Goal: Task Accomplishment & Management: Manage account settings

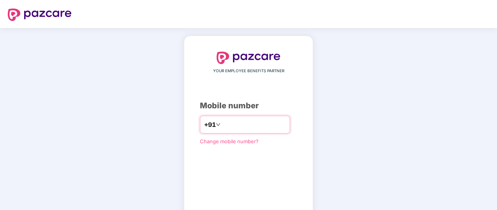
type input "**********"
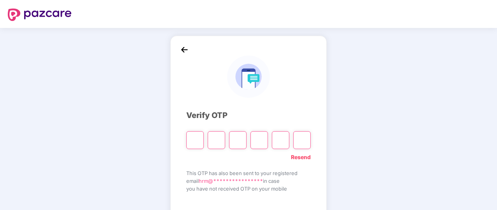
type input "*"
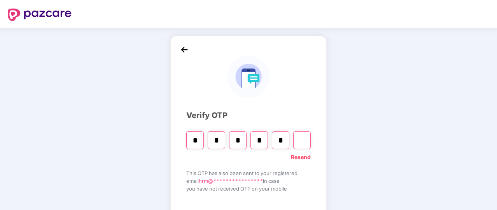
type input "*"
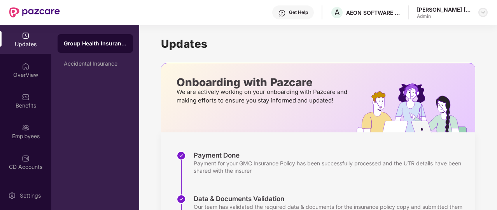
click at [484, 14] on img at bounding box center [483, 12] width 6 height 6
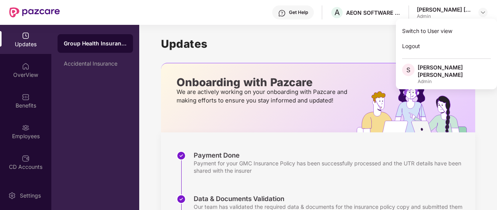
click at [346, 39] on h1 "Updates" at bounding box center [318, 43] width 314 height 13
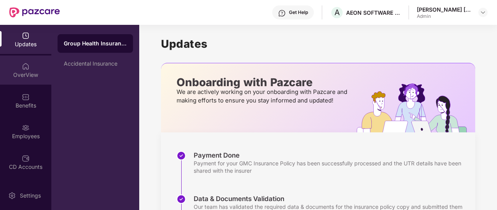
click at [27, 72] on div "OverView" at bounding box center [25, 75] width 51 height 8
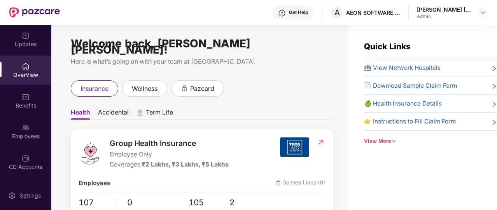
scroll to position [25, 0]
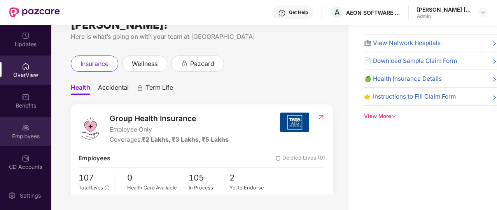
click at [22, 129] on img at bounding box center [26, 128] width 8 height 8
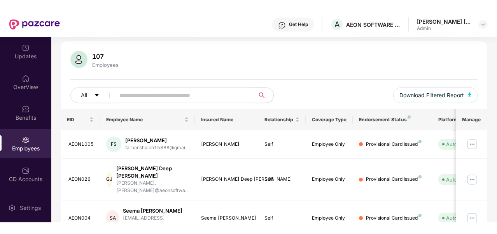
scroll to position [47, 0]
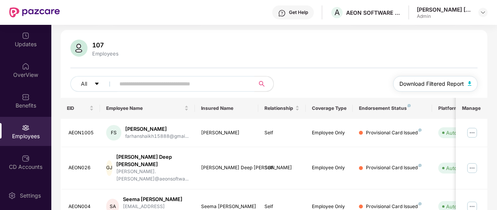
click at [466, 83] on button "Download Filtered Report" at bounding box center [435, 84] width 85 height 16
click at [319, 51] on div "107 Employees" at bounding box center [273, 49] width 407 height 19
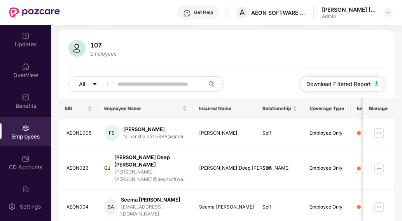
click at [361, 82] on span "Download Filtered Report" at bounding box center [339, 84] width 65 height 9
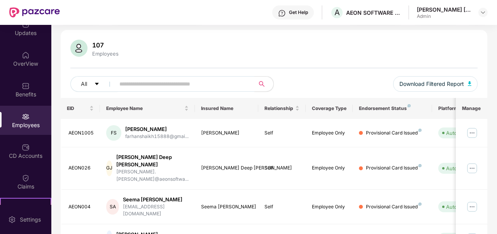
scroll to position [0, 0]
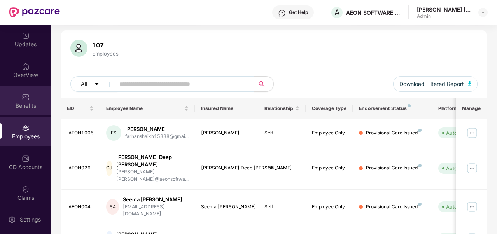
click at [31, 102] on div "Benefits" at bounding box center [25, 106] width 51 height 8
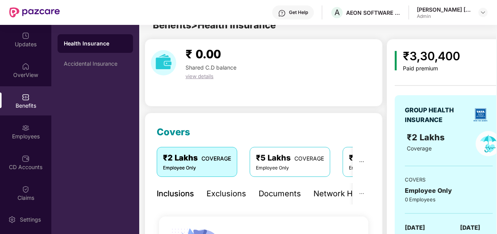
scroll to position [47, 0]
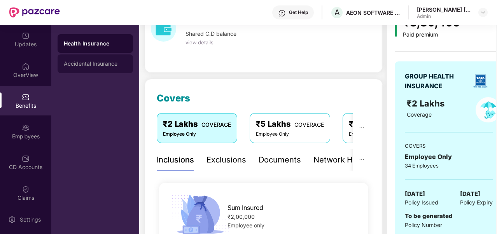
click at [78, 63] on div "Accidental Insurance" at bounding box center [95, 64] width 63 height 6
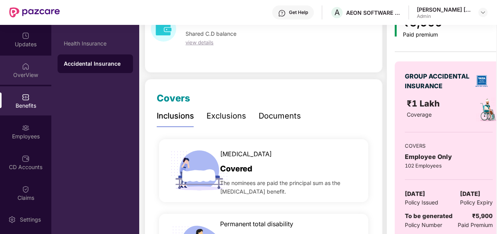
click at [30, 69] on div "OverView" at bounding box center [25, 70] width 51 height 29
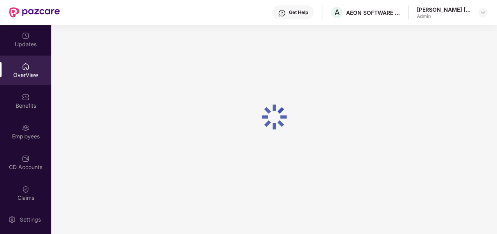
scroll to position [25, 0]
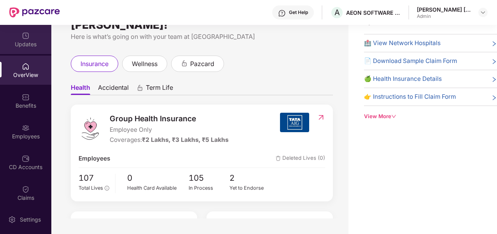
click at [23, 41] on div "Updates" at bounding box center [25, 44] width 51 height 8
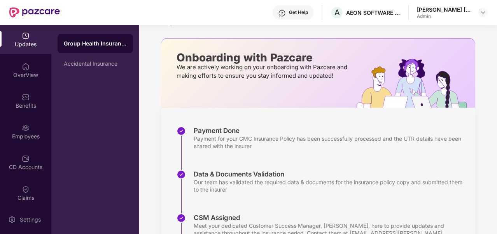
scroll to position [47, 0]
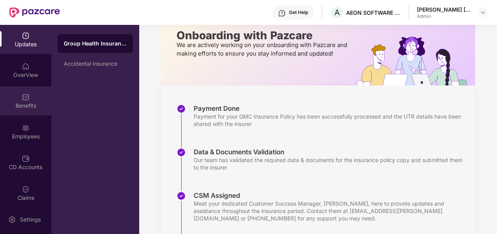
click at [20, 108] on div "Benefits" at bounding box center [25, 106] width 51 height 8
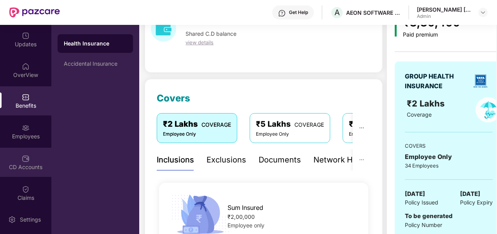
click at [30, 163] on div "CD Accounts" at bounding box center [25, 167] width 51 height 8
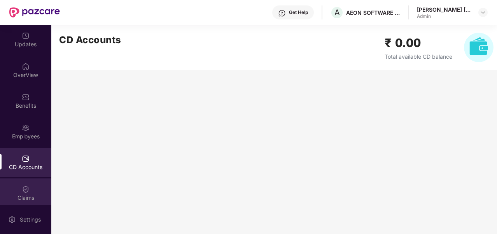
click at [26, 192] on img at bounding box center [26, 190] width 8 height 8
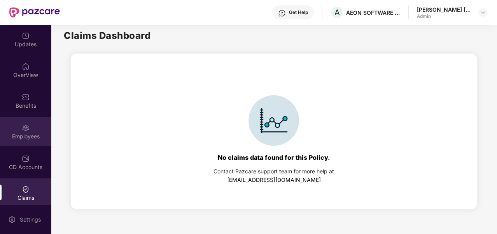
click at [26, 134] on div "Employees" at bounding box center [25, 137] width 51 height 8
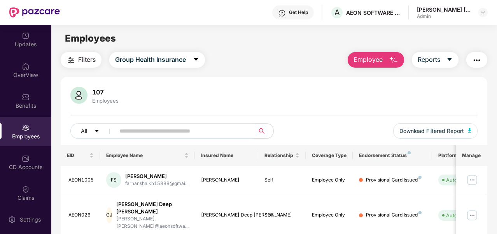
click at [397, 61] on img "button" at bounding box center [393, 60] width 9 height 9
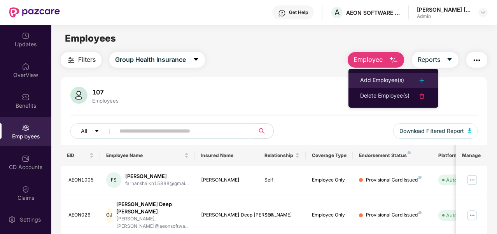
click at [365, 81] on div "Add Employee(s)" at bounding box center [382, 80] width 44 height 9
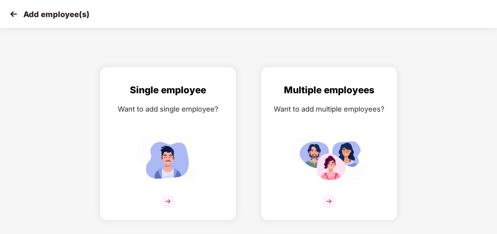
click at [14, 13] on img at bounding box center [14, 14] width 12 height 12
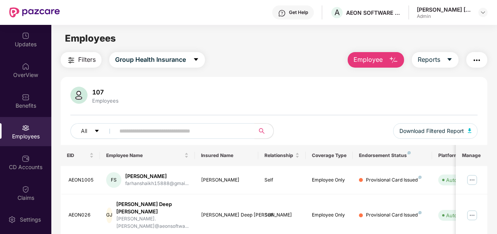
click at [364, 60] on span "Employee" at bounding box center [368, 60] width 29 height 10
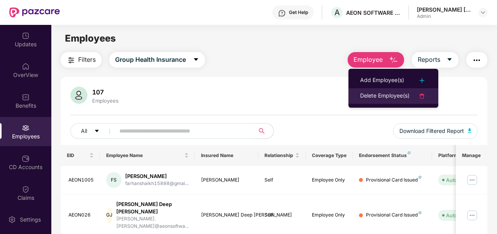
click at [366, 98] on div "Delete Employee(s)" at bounding box center [384, 95] width 49 height 9
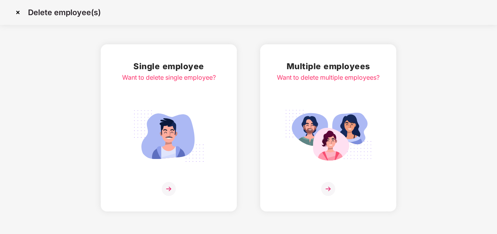
click at [170, 191] on img at bounding box center [169, 189] width 14 height 14
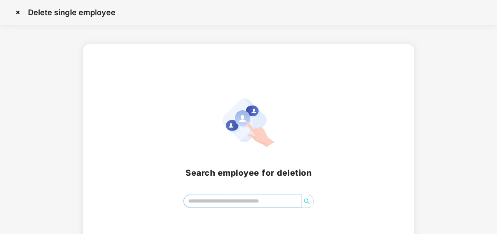
click at [200, 199] on input "search" at bounding box center [242, 201] width 117 height 12
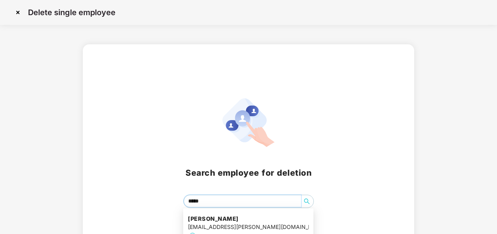
type input "******"
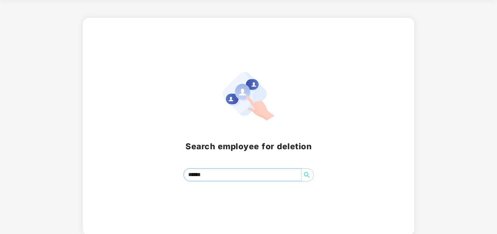
scroll to position [28, 0]
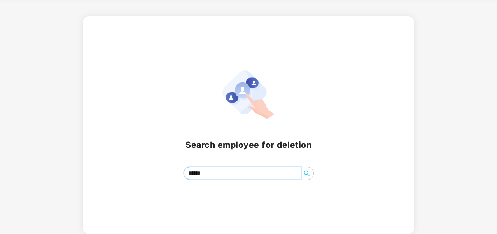
click at [223, 173] on input "******" at bounding box center [242, 173] width 117 height 12
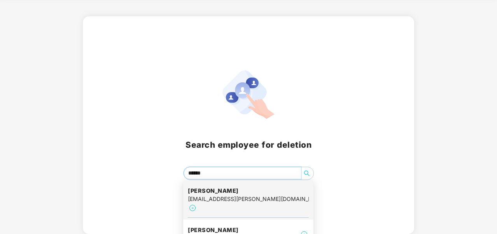
click at [228, 194] on h4 "[PERSON_NAME]" at bounding box center [248, 191] width 121 height 8
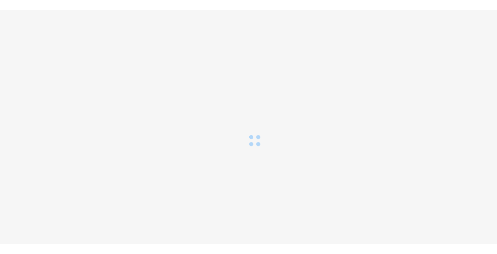
scroll to position [0, 0]
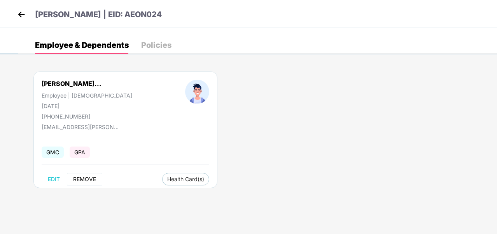
click at [88, 180] on span "REMOVE" at bounding box center [84, 179] width 23 height 6
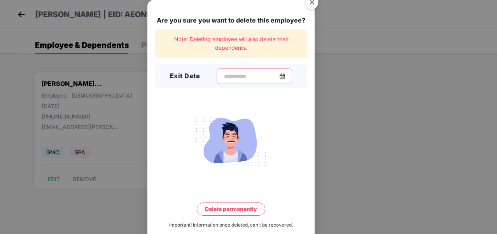
click at [267, 74] on input at bounding box center [251, 76] width 56 height 8
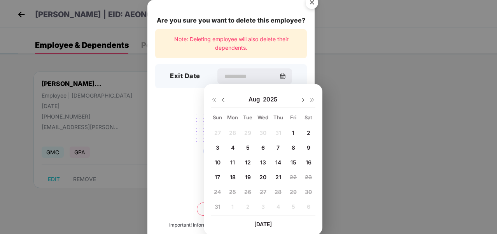
click at [223, 100] on img at bounding box center [223, 100] width 6 height 6
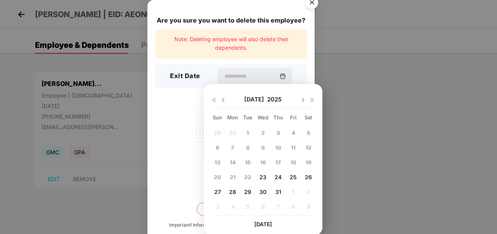
click at [277, 191] on span "31" at bounding box center [278, 192] width 6 height 7
type input "**********"
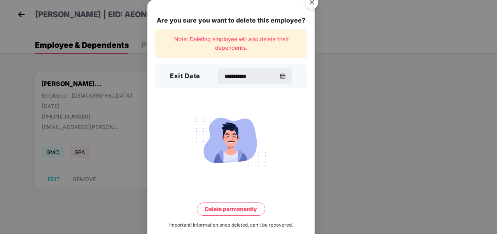
click at [231, 209] on button "Delete permanently" at bounding box center [231, 209] width 68 height 13
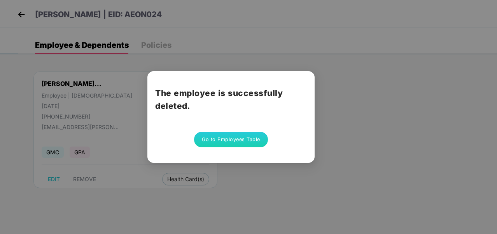
click at [232, 144] on button "Go to Employees Table" at bounding box center [231, 140] width 74 height 16
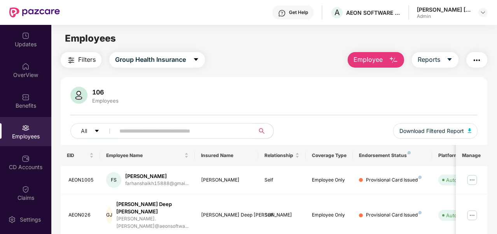
drag, startPoint x: 496, startPoint y: 109, endPoint x: 495, endPoint y: 130, distance: 20.6
click at [377, 59] on span "Employee" at bounding box center [368, 60] width 29 height 10
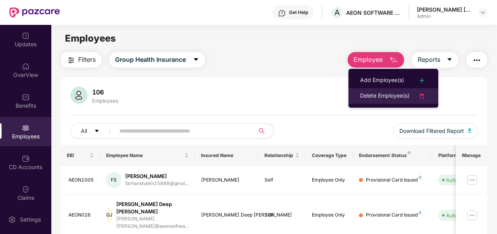
click at [370, 95] on div "Delete Employee(s)" at bounding box center [384, 95] width 49 height 9
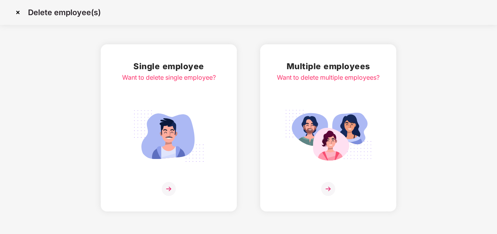
click at [169, 187] on img at bounding box center [169, 189] width 14 height 14
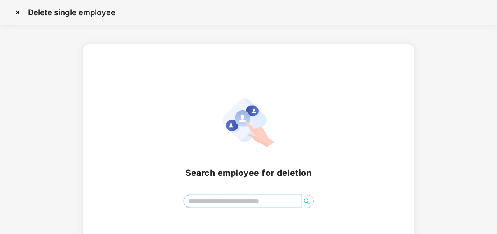
click at [202, 201] on input "search" at bounding box center [242, 201] width 117 height 12
drag, startPoint x: 497, startPoint y: 204, endPoint x: 496, endPoint y: 221, distance: 16.7
click at [496, 210] on div "Search employee for [MEDICAL_DATA] *******" at bounding box center [248, 153] width 497 height 218
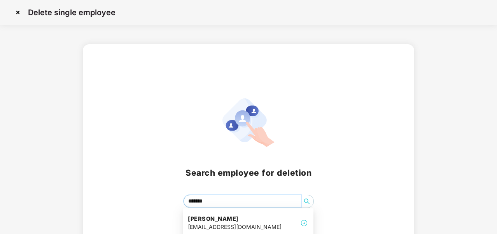
click at [221, 200] on input "*******" at bounding box center [242, 201] width 117 height 12
type input "*"
type input "******"
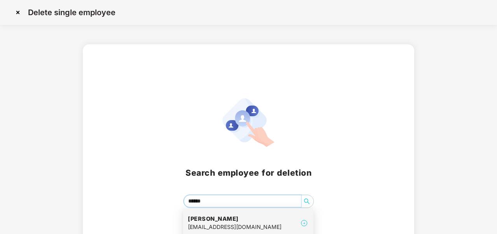
click at [237, 210] on div "[EMAIL_ADDRESS][DOMAIN_NAME]" at bounding box center [235, 227] width 94 height 9
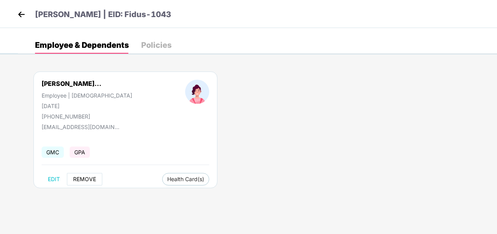
click at [87, 178] on span "REMOVE" at bounding box center [84, 179] width 23 height 6
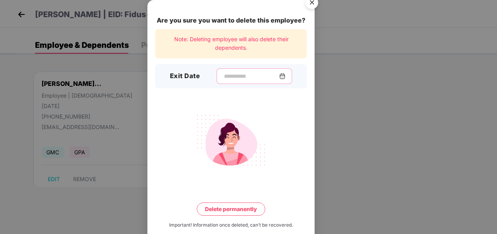
click at [238, 75] on input at bounding box center [251, 76] width 56 height 8
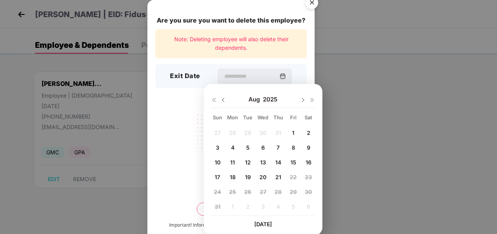
click at [247, 146] on span "5" at bounding box center [248, 147] width 4 height 7
type input "**********"
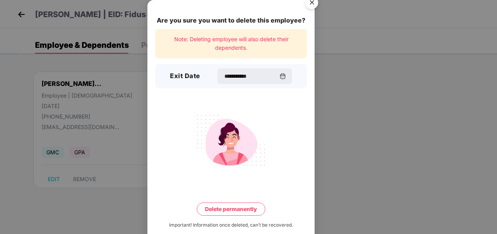
click at [240, 208] on button "Delete permanently" at bounding box center [231, 209] width 68 height 13
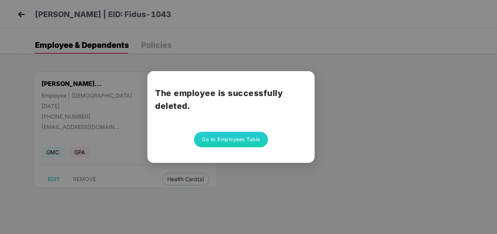
click at [251, 141] on button "Go to Employees Table" at bounding box center [231, 140] width 74 height 16
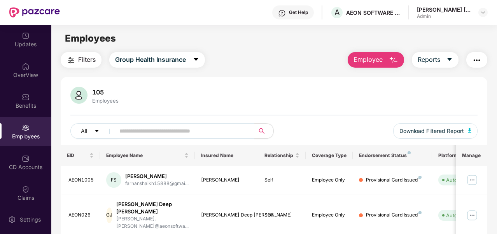
click at [366, 60] on span "Employee" at bounding box center [368, 60] width 29 height 10
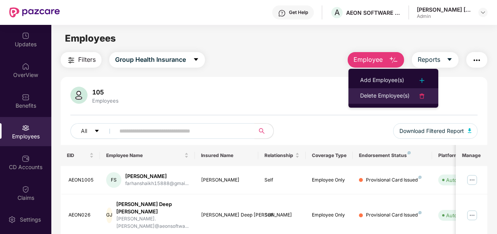
click at [363, 94] on div "Delete Employee(s)" at bounding box center [384, 95] width 49 height 9
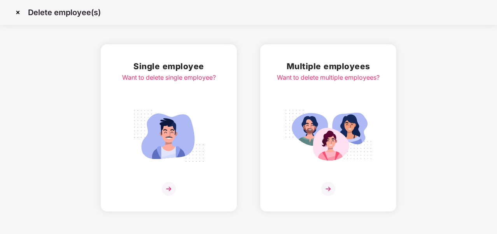
click at [172, 143] on img at bounding box center [168, 136] width 87 height 61
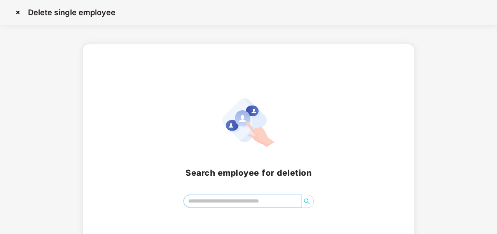
click at [202, 202] on input "search" at bounding box center [242, 201] width 117 height 12
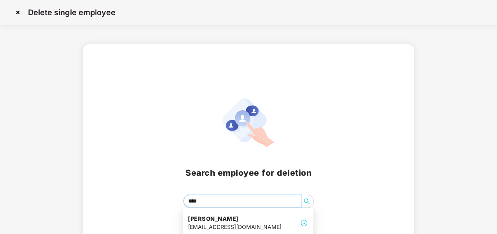
type input "*****"
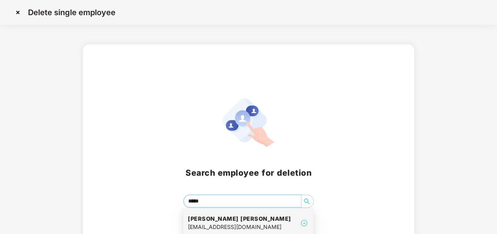
click at [214, 210] on h4 "[PERSON_NAME] [PERSON_NAME]" at bounding box center [239, 219] width 103 height 8
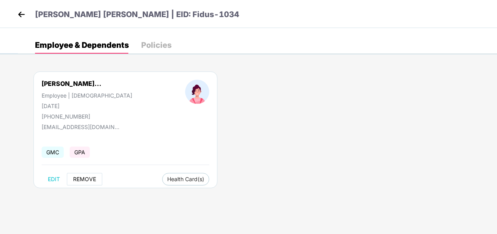
click at [81, 175] on button "REMOVE" at bounding box center [84, 179] width 35 height 12
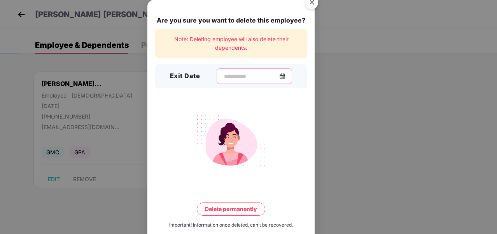
click at [248, 77] on input at bounding box center [251, 76] width 56 height 8
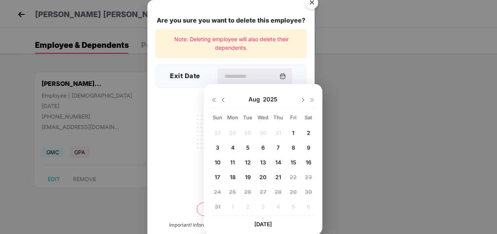
click at [245, 161] on span "12" at bounding box center [248, 162] width 6 height 7
type input "**********"
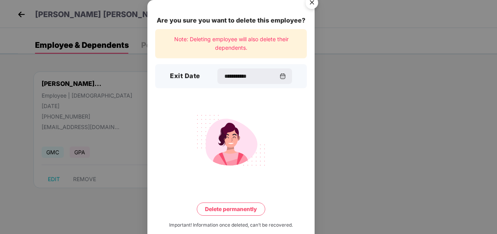
click at [238, 210] on button "Delete permanently" at bounding box center [231, 209] width 68 height 13
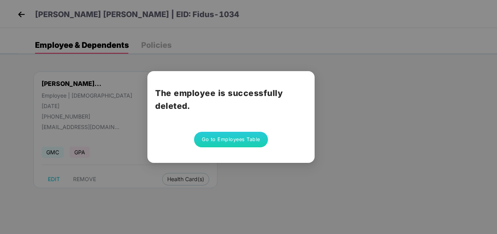
click at [237, 140] on button "Go to Employees Table" at bounding box center [231, 140] width 74 height 16
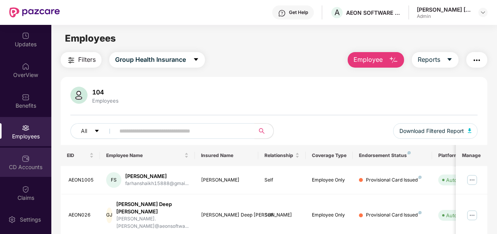
click at [25, 166] on div "CD Accounts" at bounding box center [25, 167] width 51 height 8
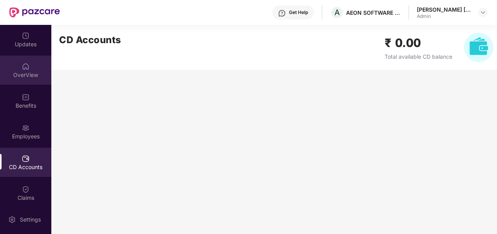
click at [25, 74] on div "OverView" at bounding box center [25, 75] width 51 height 8
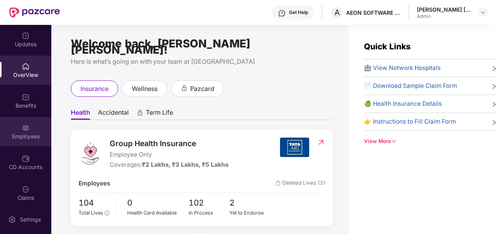
click at [28, 130] on div "Employees" at bounding box center [25, 131] width 51 height 29
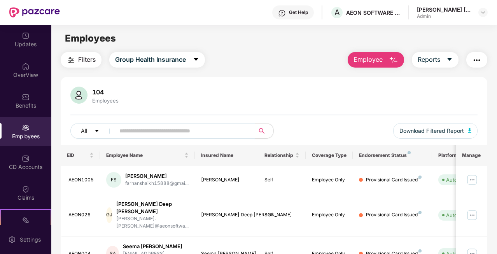
click at [160, 134] on input "text" at bounding box center [181, 131] width 125 height 12
type input "********"
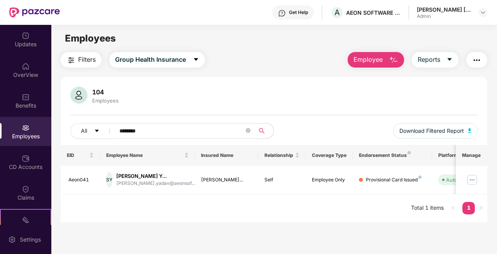
click at [329, 122] on div "104 Employees All ******** Download Filtered Report" at bounding box center [274, 116] width 427 height 58
click at [21, 106] on div "Benefits" at bounding box center [25, 106] width 51 height 8
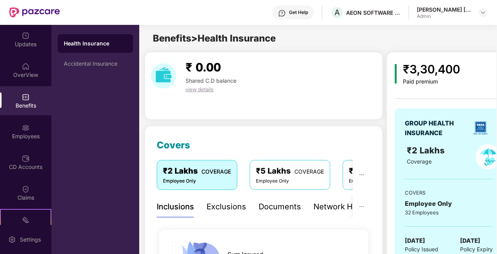
click at [280, 176] on div "₹5 Lakhs COVERAGE" at bounding box center [290, 171] width 68 height 12
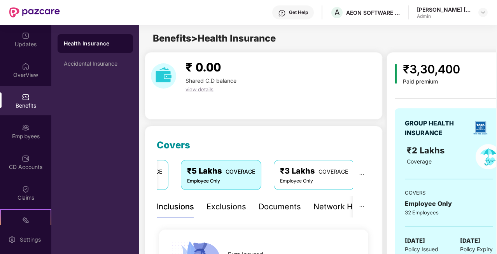
click at [349, 178] on div "₹3 Lakhs COVERAGE Employee Only" at bounding box center [314, 175] width 81 height 30
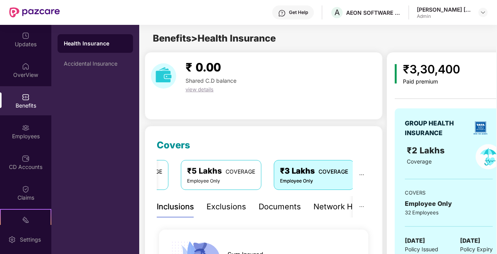
click at [235, 205] on div "Exclusions" at bounding box center [227, 207] width 40 height 12
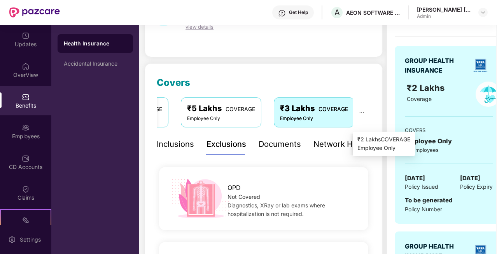
scroll to position [78, 0]
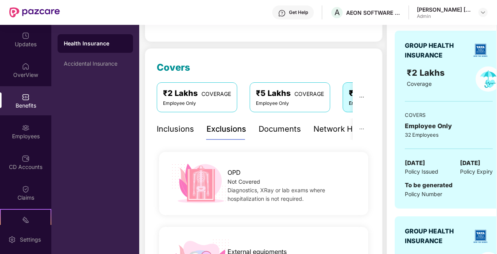
click at [161, 95] on div "₹2 Lakhs COVERAGE Employee Only" at bounding box center [197, 97] width 81 height 30
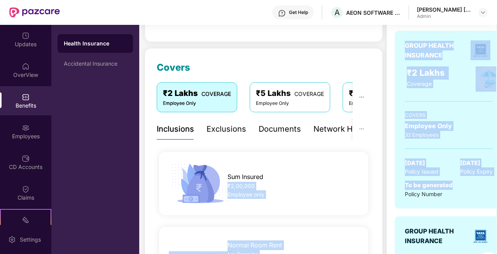
drag, startPoint x: 384, startPoint y: 161, endPoint x: 385, endPoint y: 195, distance: 34.2
click at [334, 196] on div "Employee only" at bounding box center [293, 195] width 131 height 9
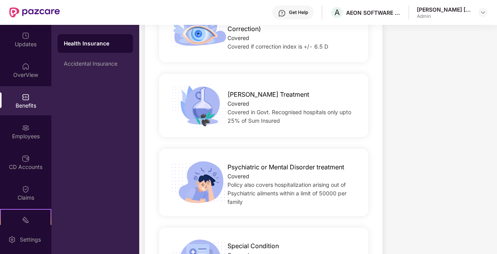
scroll to position [1074, 0]
